Goal: Information Seeking & Learning: Learn about a topic

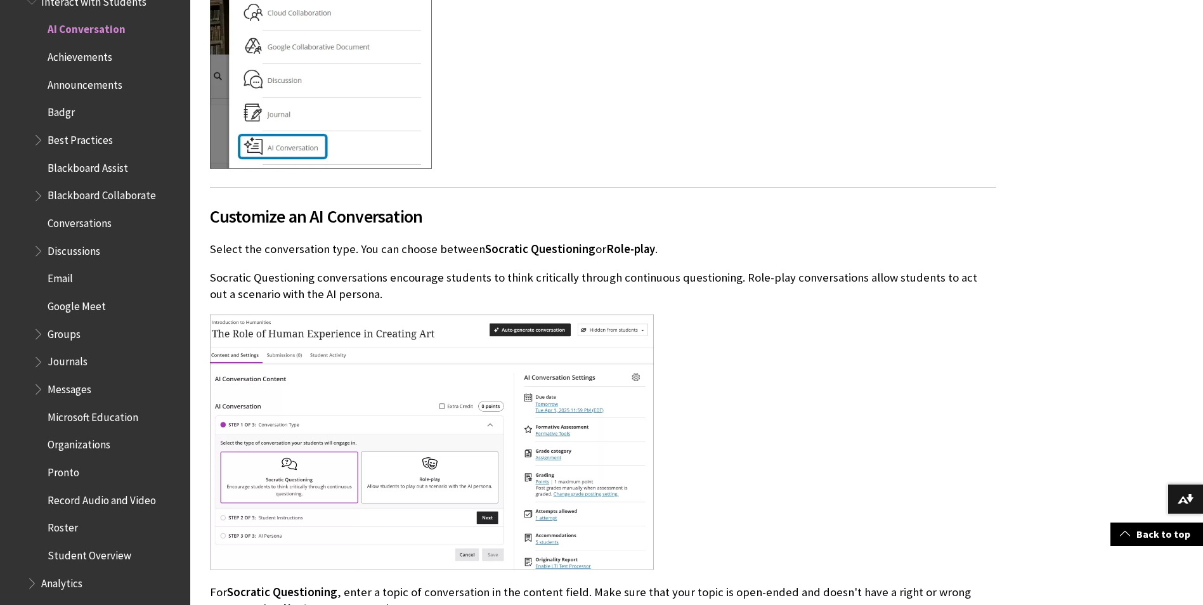
scroll to position [1332, 0]
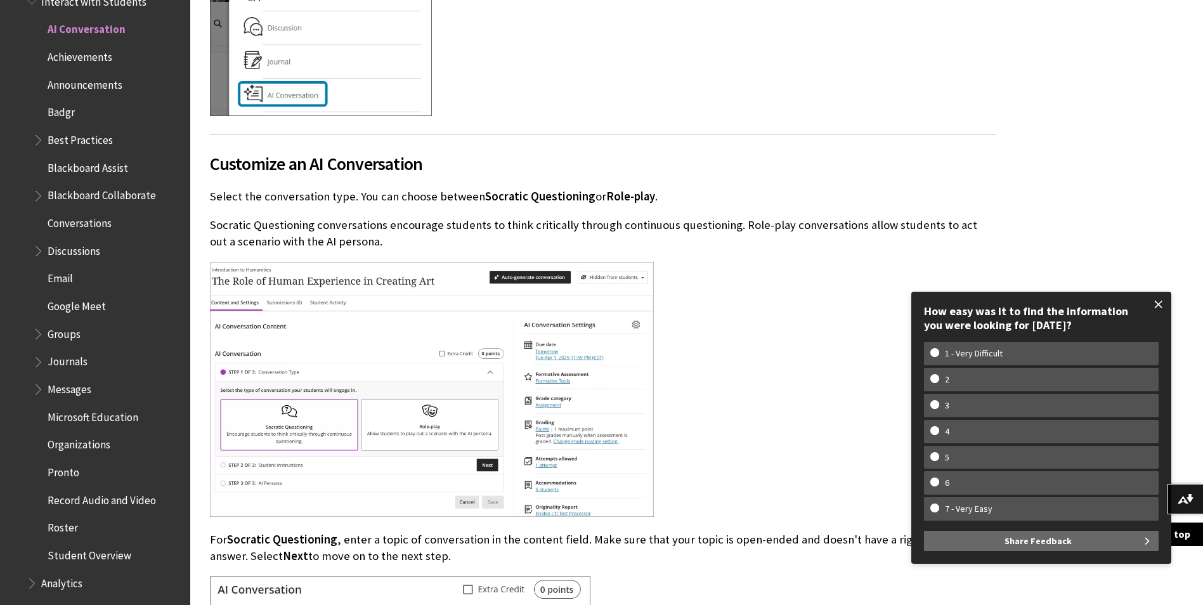
click at [1160, 301] on span at bounding box center [1159, 304] width 27 height 27
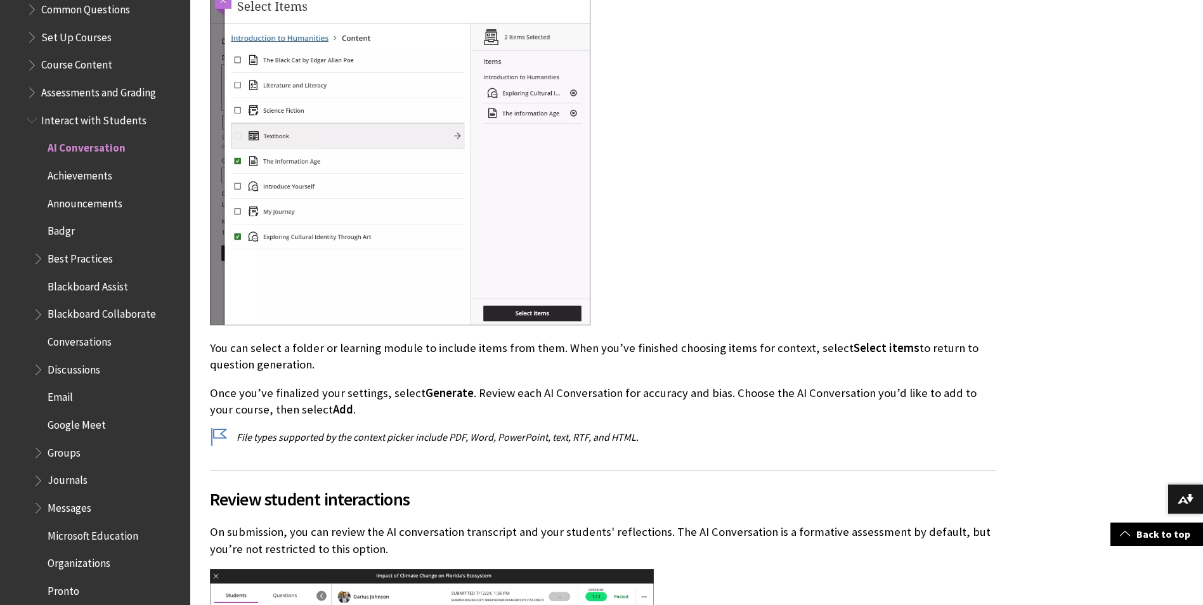
scroll to position [1721, 0]
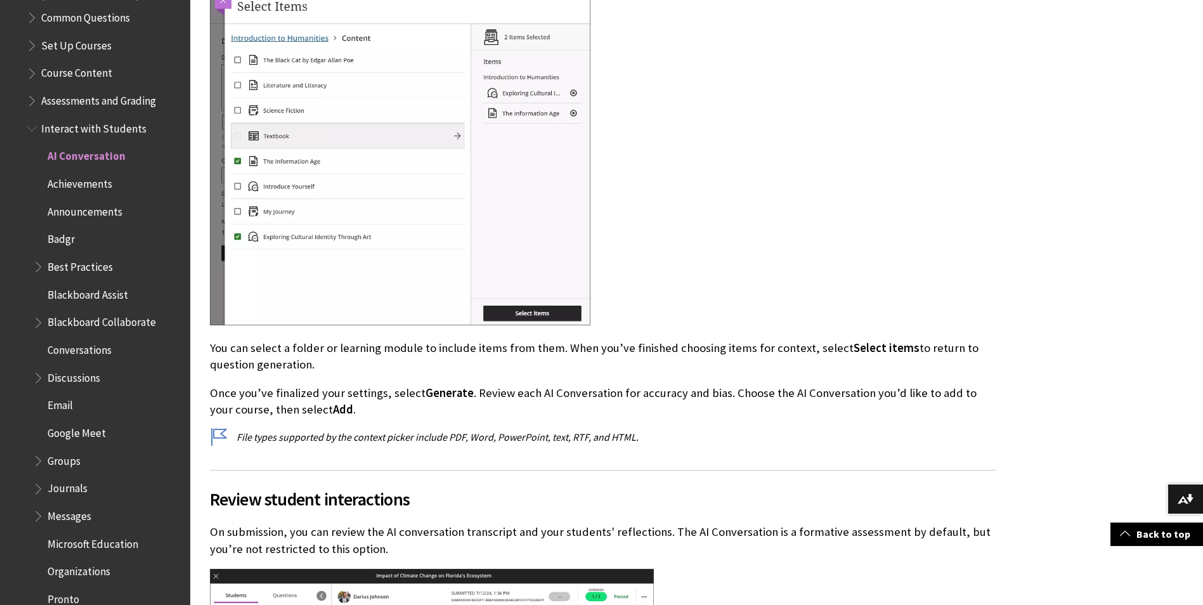
click at [38, 490] on span "Book outline for Blackboard Learn Help" at bounding box center [39, 486] width 13 height 16
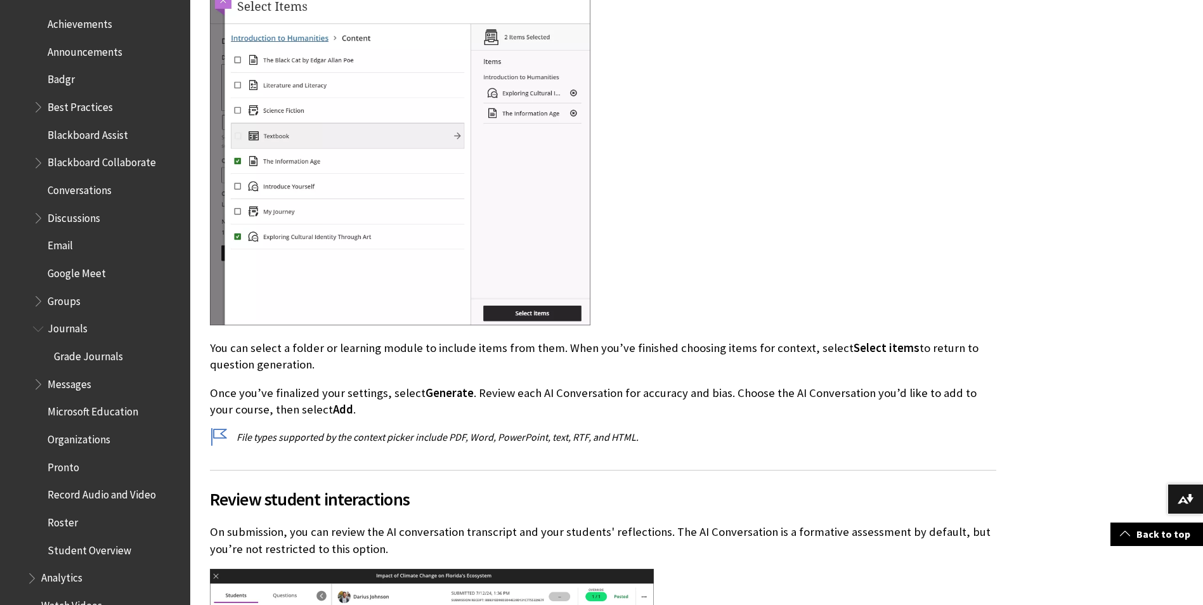
scroll to position [1912, 0]
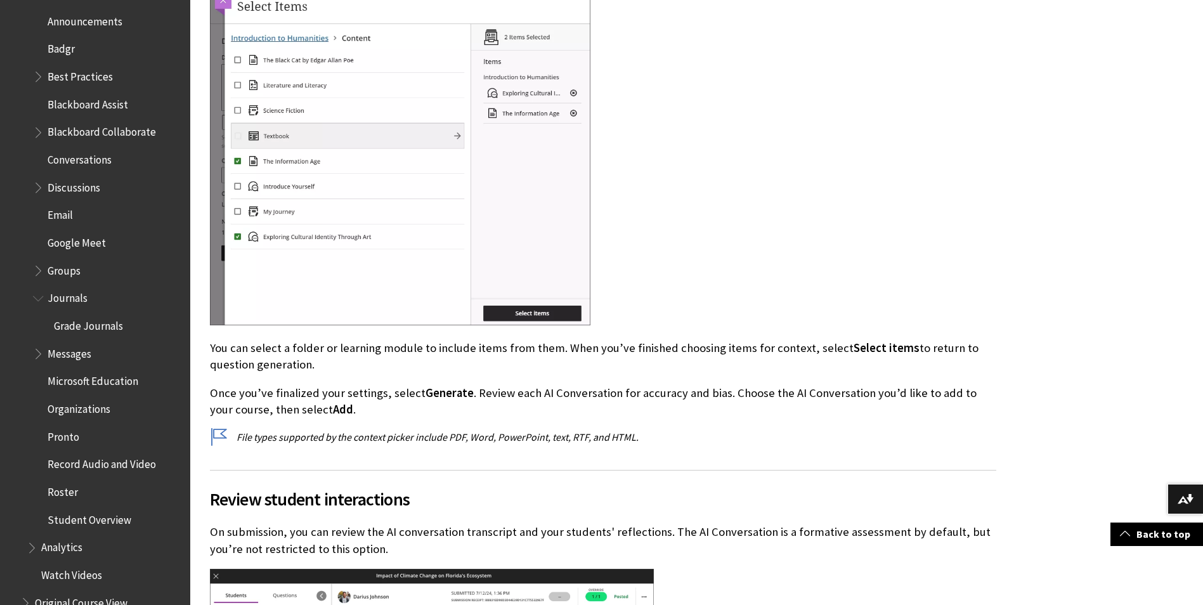
click at [108, 325] on span "Grade Journals" at bounding box center [88, 323] width 69 height 17
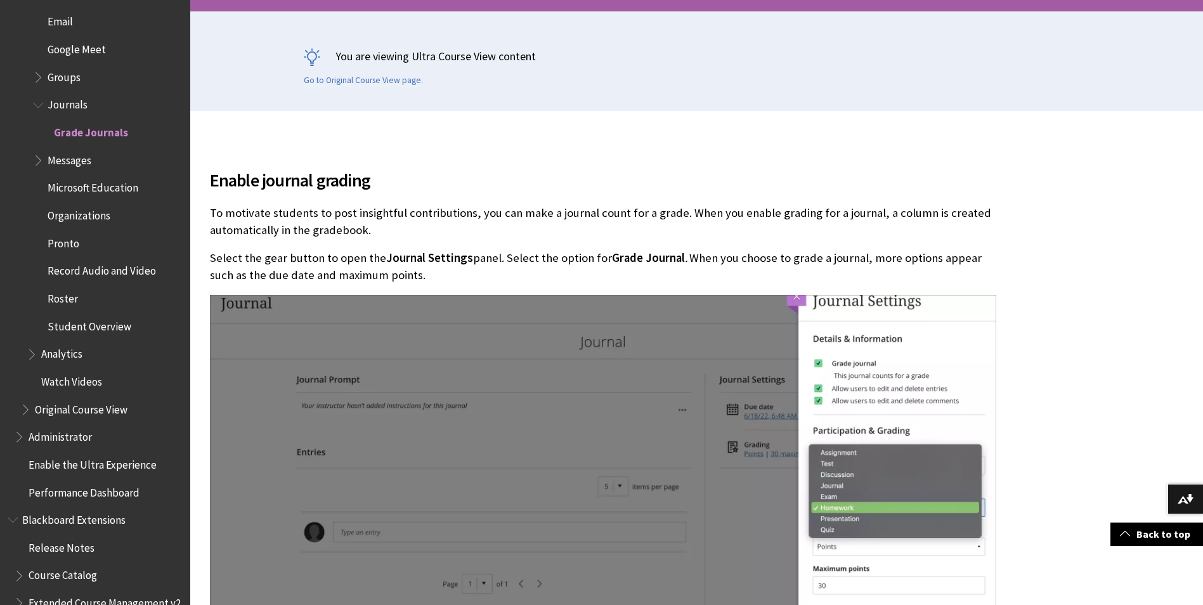
scroll to position [2081, 0]
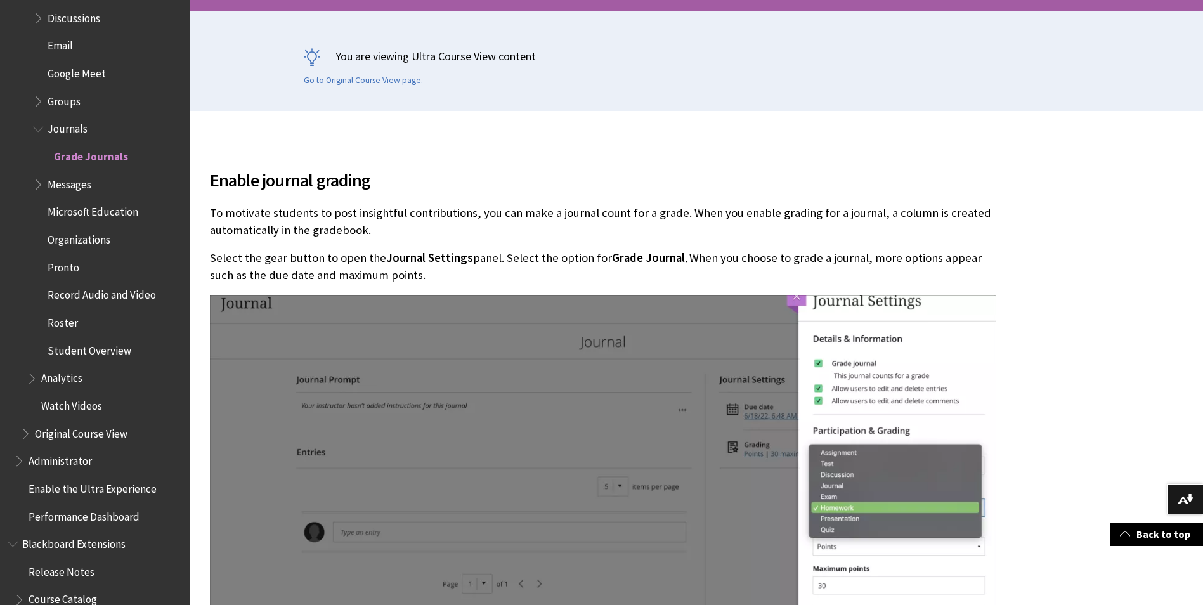
click at [75, 126] on span "Journals" at bounding box center [68, 127] width 40 height 17
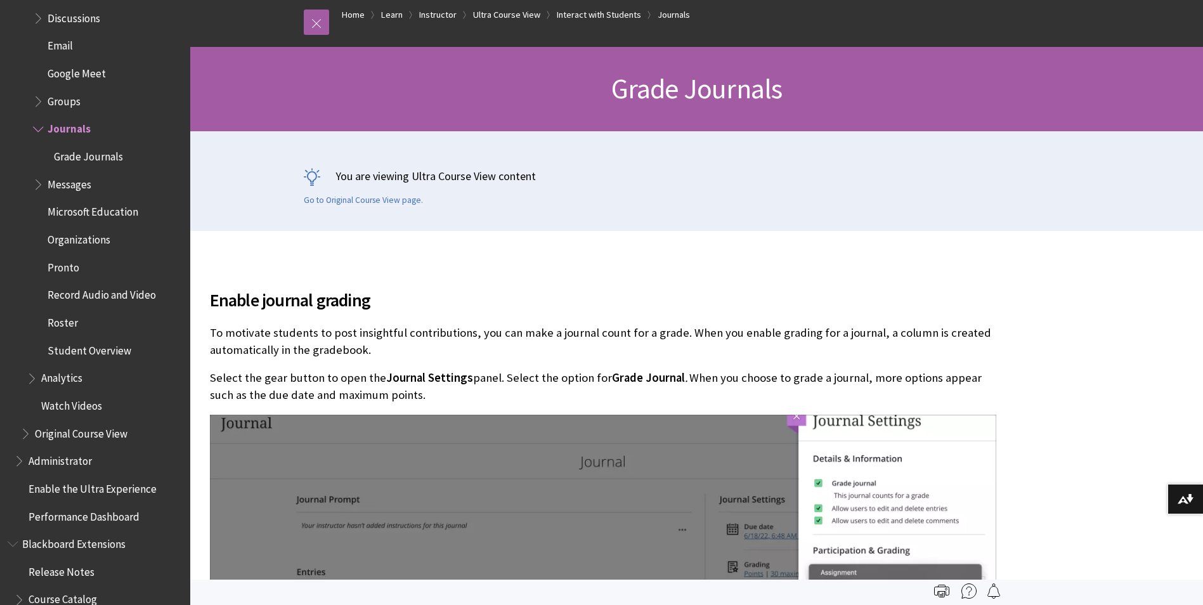
scroll to position [0, 0]
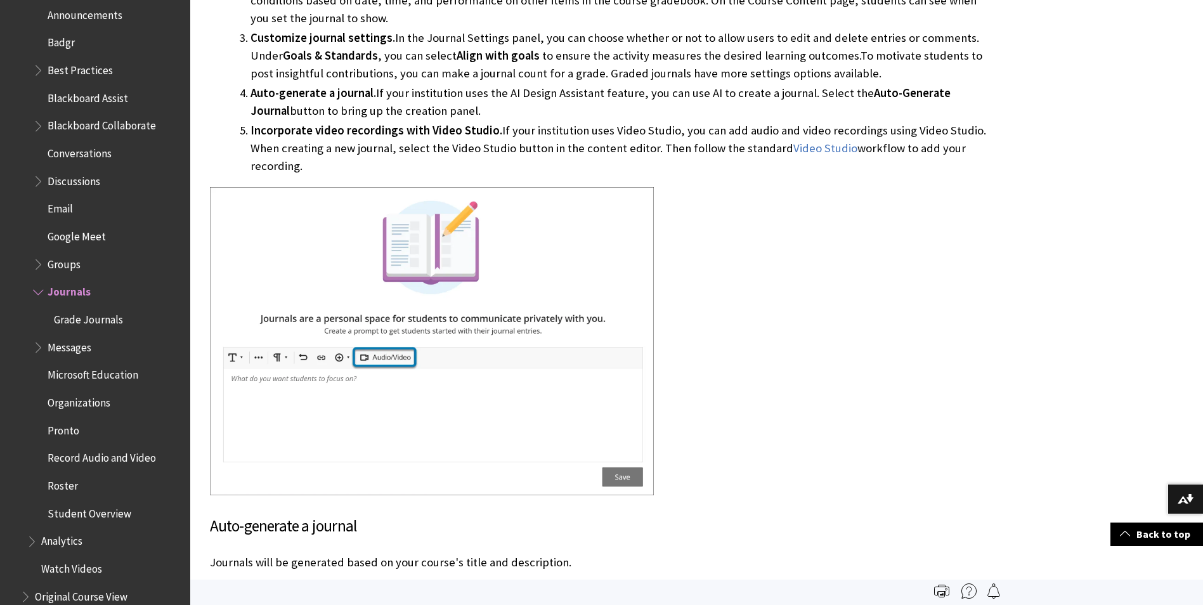
scroll to position [1864, 0]
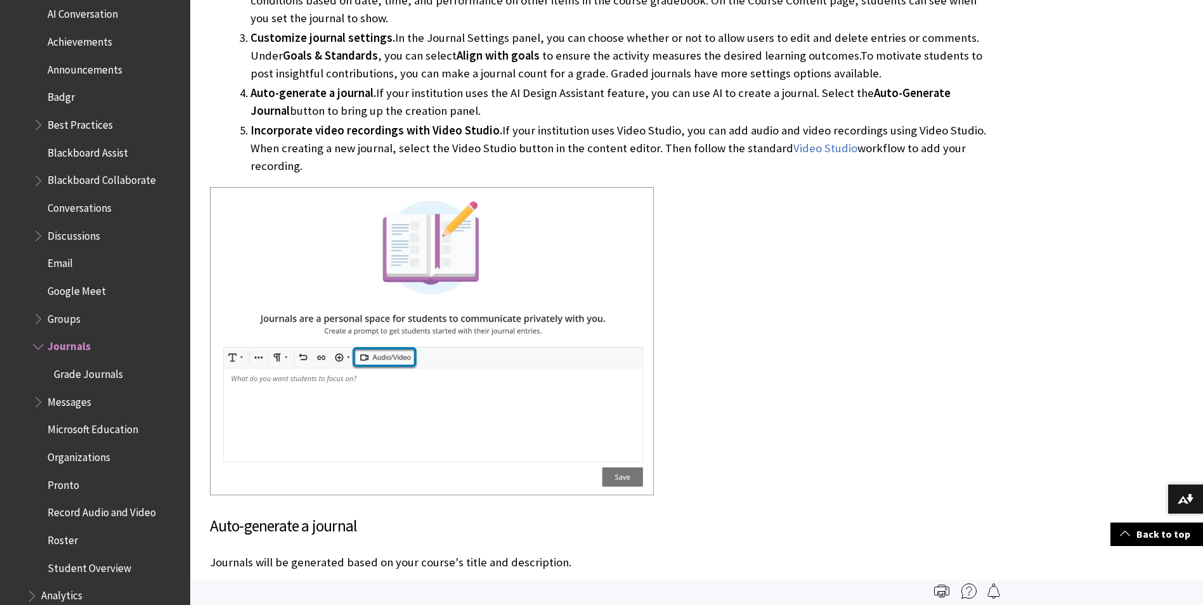
click at [73, 317] on span "Groups" at bounding box center [64, 316] width 33 height 17
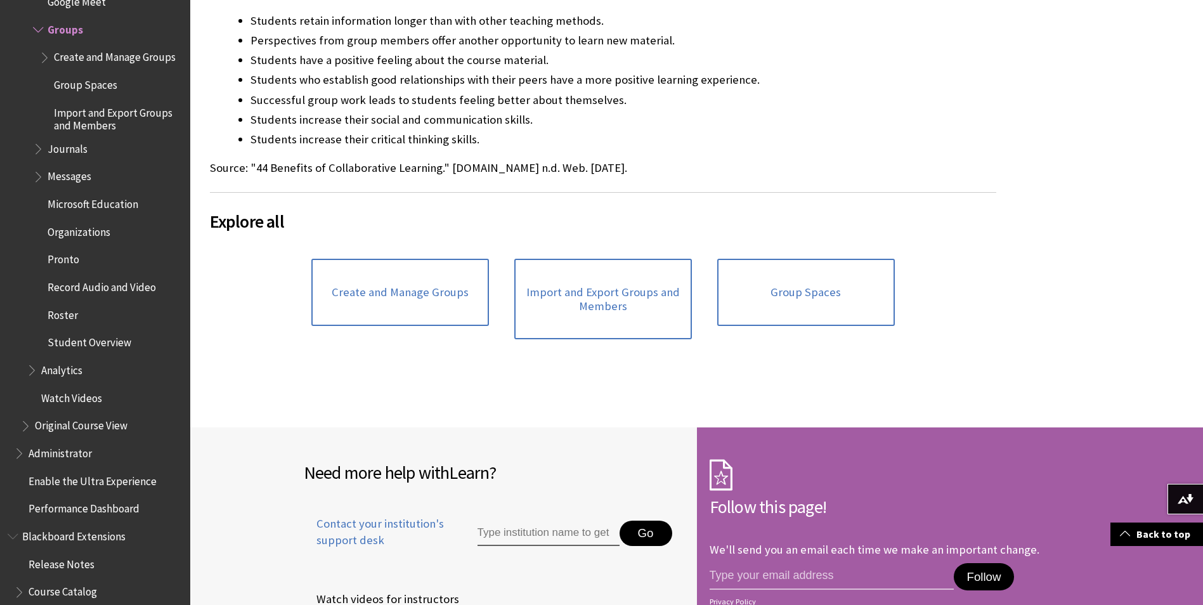
scroll to position [507, 0]
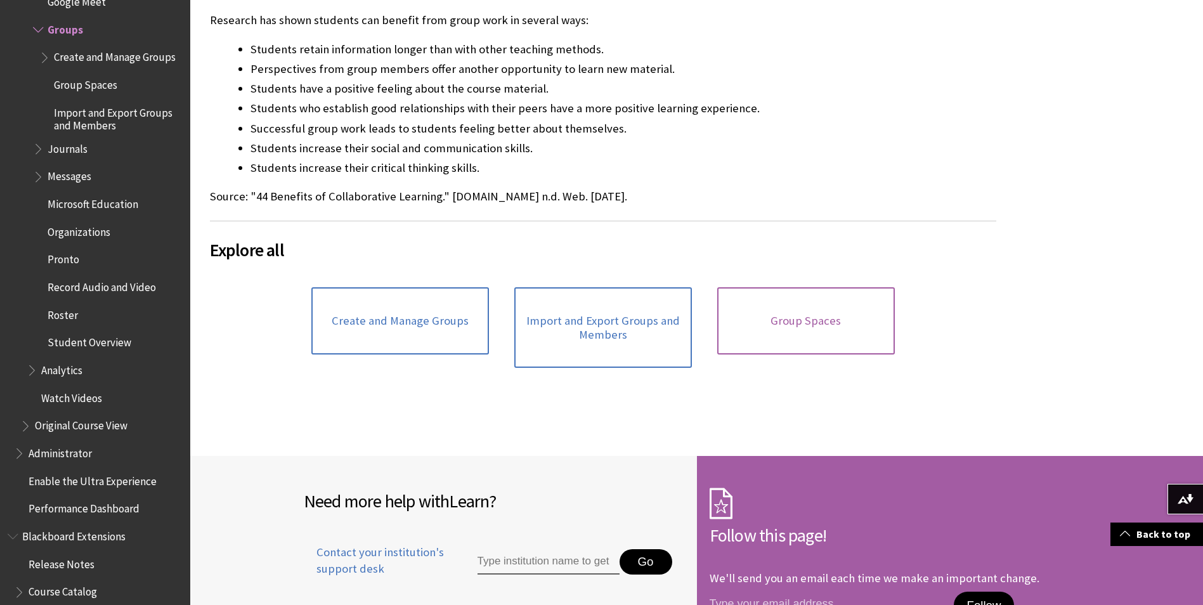
click at [794, 317] on link "Group Spaces" at bounding box center [806, 320] width 178 height 67
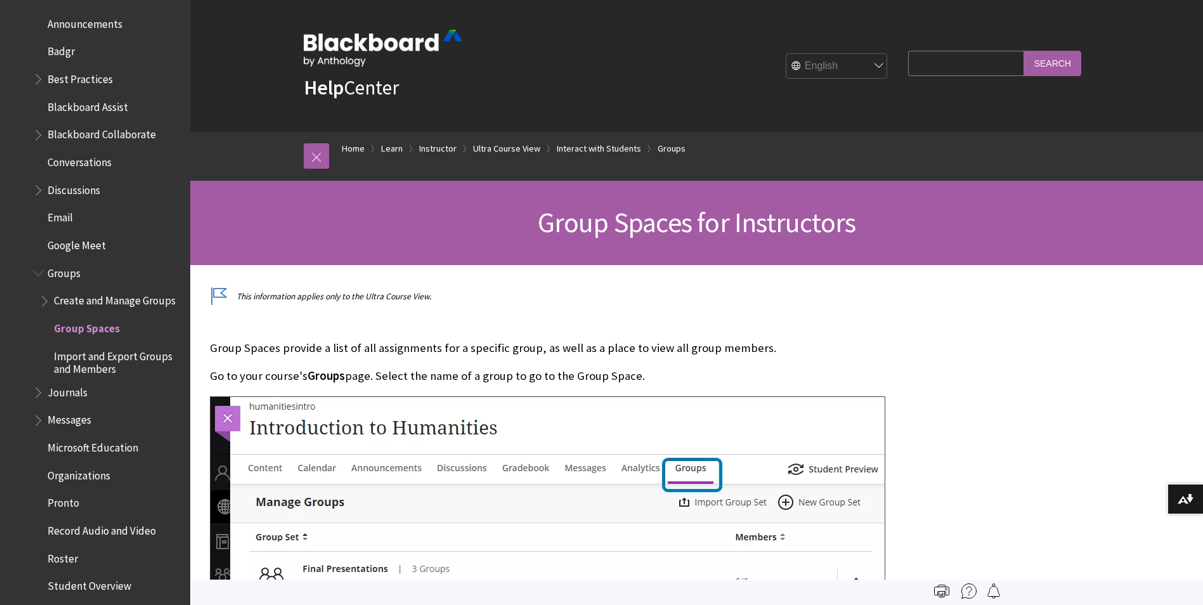
scroll to position [1900, 0]
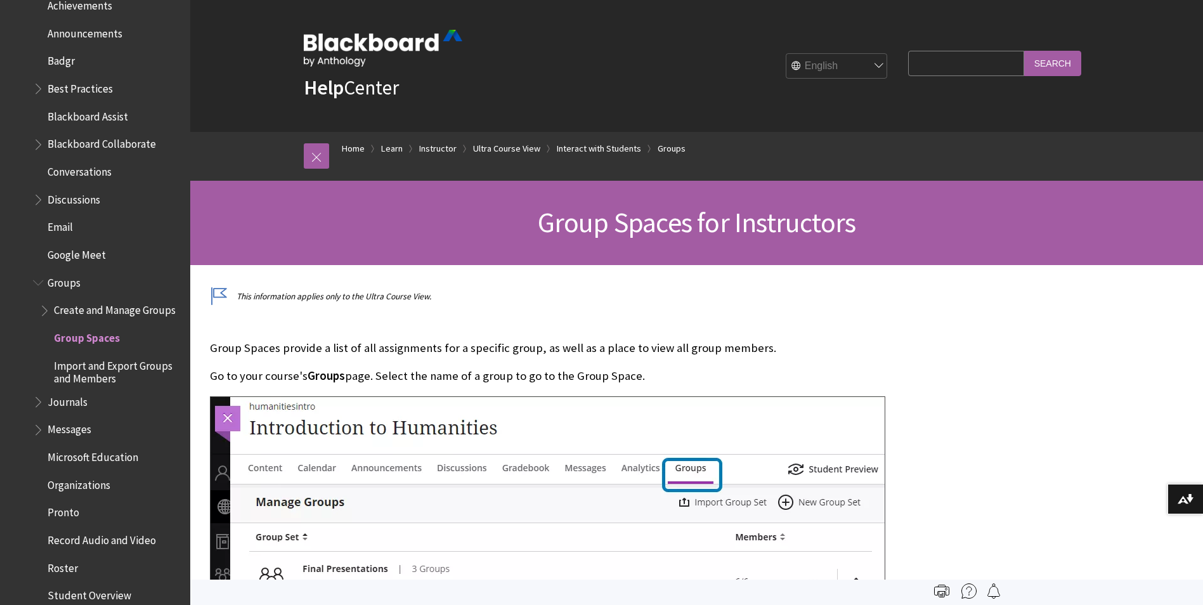
click at [64, 255] on span "Google Meet" at bounding box center [77, 252] width 58 height 17
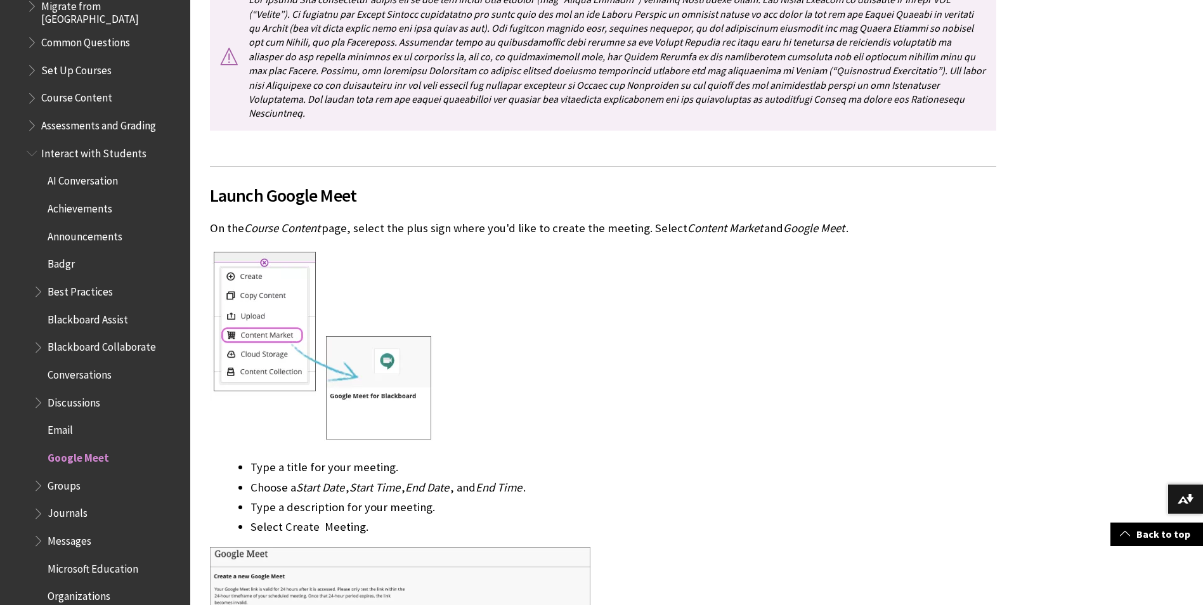
scroll to position [1681, 0]
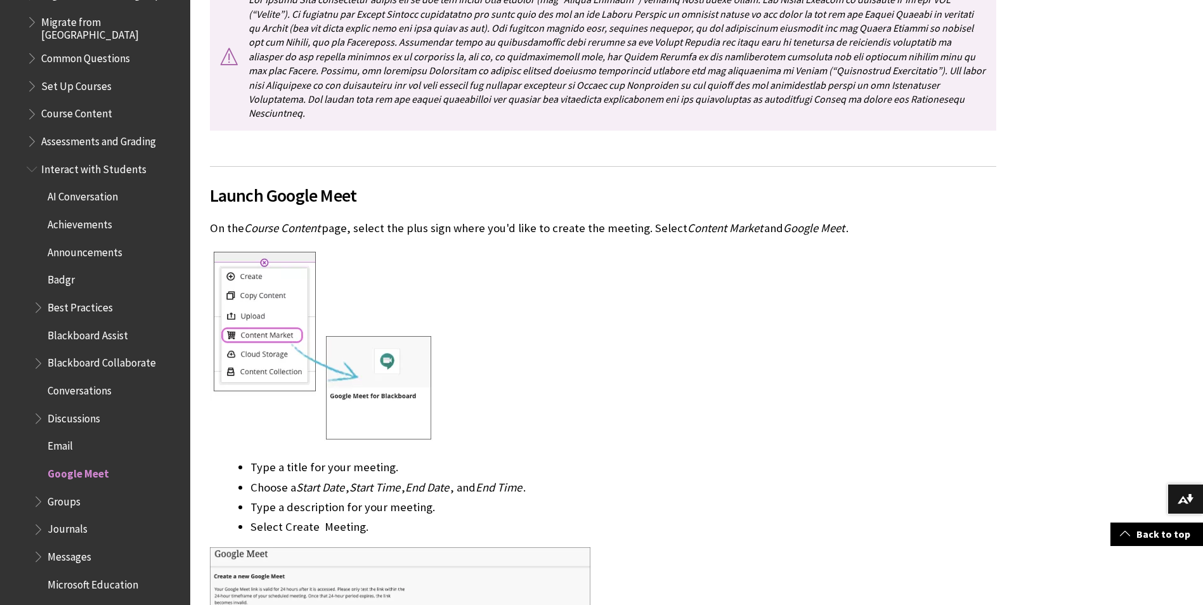
click at [82, 86] on span "Set Up Courses" at bounding box center [76, 83] width 70 height 17
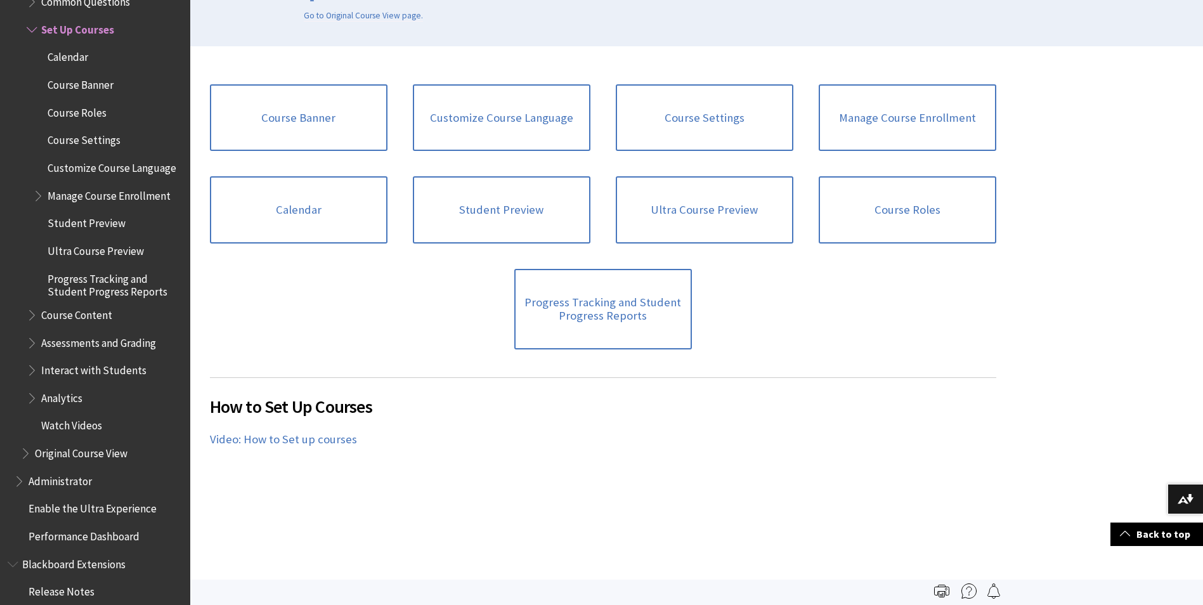
scroll to position [317, 0]
